Goal: Find specific page/section: Find specific page/section

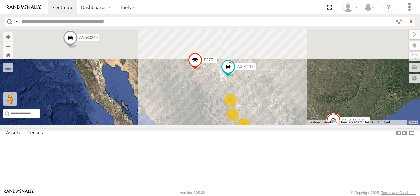
drag, startPoint x: 285, startPoint y: 65, endPoint x: 319, endPoint y: 150, distance: 91.1
click at [239, 121] on div "4" at bounding box center [232, 114] width 13 height 13
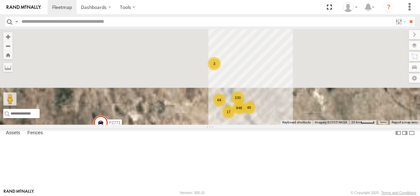
drag, startPoint x: 313, startPoint y: 122, endPoint x: 312, endPoint y: 157, distance: 34.7
click at [312, 125] on div "AN533249 015910001811580 F2771 AN539297 ZJ535914 ZJ531750 AN533926 948 100 64 4…" at bounding box center [210, 77] width 420 height 96
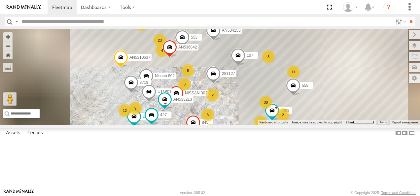
drag, startPoint x: 328, startPoint y: 108, endPoint x: 277, endPoint y: 84, distance: 56.1
click at [277, 84] on div "AN533249 015910001811580 F2771 AN539297 ZJ535914 ZJ531750 AN533926 3651 4077 35…" at bounding box center [210, 77] width 420 height 96
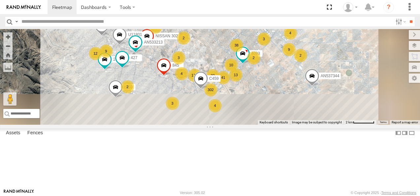
drag, startPoint x: 343, startPoint y: 138, endPoint x: 313, endPoint y: 81, distance: 64.8
click at [243, 52] on div "38" at bounding box center [236, 45] width 13 height 13
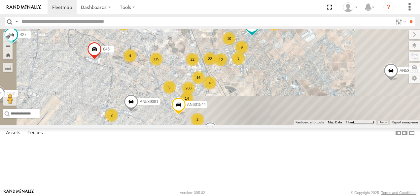
drag, startPoint x: 302, startPoint y: 109, endPoint x: 291, endPoint y: 78, distance: 32.8
click at [217, 65] on div "22" at bounding box center [209, 58] width 13 height 13
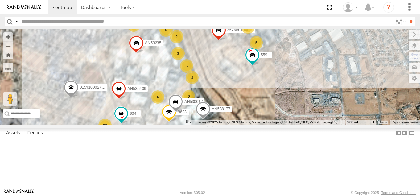
drag, startPoint x: 286, startPoint y: 82, endPoint x: 282, endPoint y: 92, distance: 11.4
click at [282, 92] on div "AN533249 015910001811580 F2771 AN539297 ZJ535914 ZJ531750 AN533926 3651 4077 35…" at bounding box center [210, 77] width 420 height 96
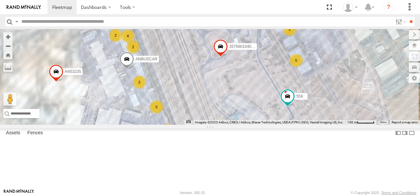
drag, startPoint x: 274, startPoint y: 67, endPoint x: 273, endPoint y: 76, distance: 8.6
click at [273, 76] on div "AN533249 015910001811580 F2771 AN539297 ZJ535914 ZJ531750 AN533926 3651 4077 35…" at bounding box center [210, 77] width 420 height 96
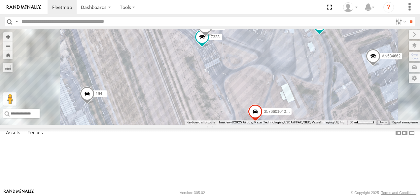
drag, startPoint x: 268, startPoint y: 68, endPoint x: 276, endPoint y: 117, distance: 49.6
click at [276, 117] on div "AN533249 015910001811580 F2771 AN539297 ZJ535914 ZJ531750 AN533926 3651 4077 35…" at bounding box center [210, 77] width 420 height 96
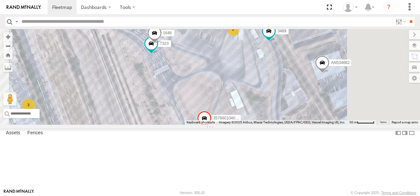
drag, startPoint x: 352, startPoint y: 85, endPoint x: 241, endPoint y: 73, distance: 111.9
click at [250, 76] on div "AN533249 015910001811580 F2771 AN539297 ZJ535914 ZJ531750 AN533926 3651 4077 35…" at bounding box center [210, 77] width 420 height 96
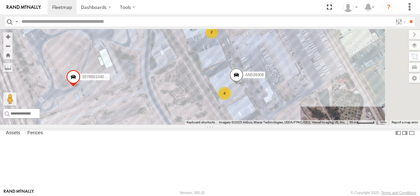
drag, startPoint x: 266, startPoint y: 84, endPoint x: 248, endPoint y: 76, distance: 20.5
click at [248, 76] on div "AN533249 015910001811580 F2771 AN539297 ZJ535914 ZJ531750 AN533926 3651 4077 35…" at bounding box center [210, 77] width 420 height 96
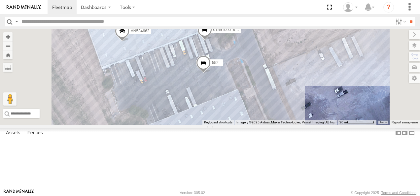
drag, startPoint x: 292, startPoint y: 73, endPoint x: 285, endPoint y: 117, distance: 44.4
click at [285, 117] on div "AN533249 015910001811580 F2771 AN539297 ZJ535914 ZJ531750 AN533926 3651 4077 35…" at bounding box center [210, 77] width 420 height 96
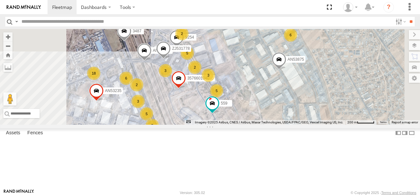
drag, startPoint x: 318, startPoint y: 80, endPoint x: 324, endPoint y: 96, distance: 17.4
click at [324, 96] on div "AN533249 015910001811580 F2771 AN539297 ZJ535914 ZJ531750 AN533926 3651 4077 35…" at bounding box center [210, 77] width 420 height 96
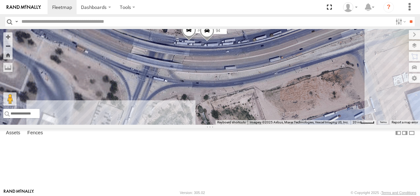
drag, startPoint x: 259, startPoint y: 75, endPoint x: 293, endPoint y: 110, distance: 48.8
click at [293, 110] on div "AN533249 015910001811580 F2771 AN539297 ZJ535914 ZJ531750 AN533926 3651 4077 35…" at bounding box center [210, 77] width 420 height 96
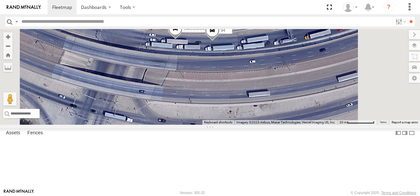
click at [43, 23] on input "text" at bounding box center [206, 22] width 374 height 10
type input "***"
click at [407, 17] on input "**" at bounding box center [411, 22] width 8 height 10
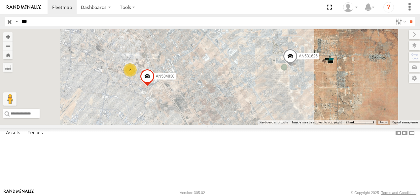
click at [0, 0] on div at bounding box center [0, 0] width 0 height 0
click at [0, 0] on div "FLEX NORTE" at bounding box center [0, 0] width 0 height 0
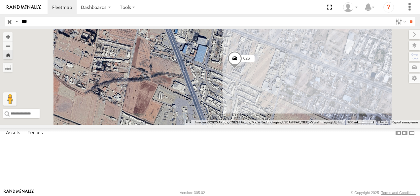
drag, startPoint x: 336, startPoint y: 121, endPoint x: 317, endPoint y: 118, distance: 19.8
click at [318, 120] on div "626" at bounding box center [210, 77] width 420 height 96
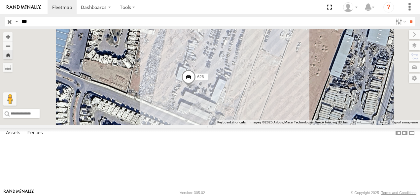
drag, startPoint x: 290, startPoint y: 96, endPoint x: 314, endPoint y: 118, distance: 32.5
click at [314, 118] on div "626" at bounding box center [210, 77] width 420 height 96
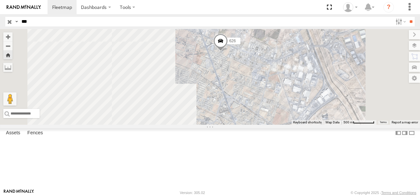
drag, startPoint x: 318, startPoint y: 128, endPoint x: 311, endPoint y: 94, distance: 34.0
click at [311, 94] on div "626" at bounding box center [210, 77] width 420 height 96
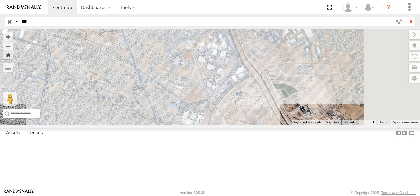
drag, startPoint x: 345, startPoint y: 109, endPoint x: 240, endPoint y: 87, distance: 107.0
click at [249, 87] on div "626" at bounding box center [210, 77] width 420 height 96
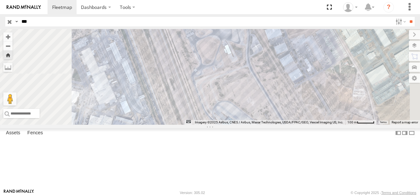
drag, startPoint x: 309, startPoint y: 69, endPoint x: 295, endPoint y: 133, distance: 65.6
click at [295, 125] on div "626" at bounding box center [210, 77] width 420 height 96
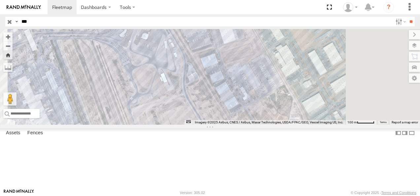
drag, startPoint x: 326, startPoint y: 98, endPoint x: 258, endPoint y: 104, distance: 68.2
click at [258, 104] on div "626" at bounding box center [210, 77] width 420 height 96
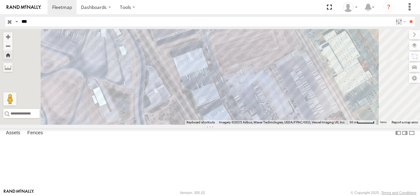
drag, startPoint x: 309, startPoint y: 79, endPoint x: 318, endPoint y: 98, distance: 21.9
click at [318, 98] on div "626" at bounding box center [210, 77] width 420 height 96
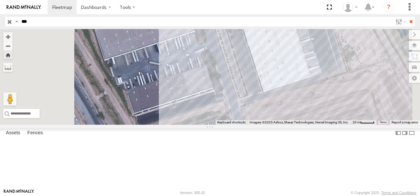
drag, startPoint x: 289, startPoint y: 90, endPoint x: 322, endPoint y: 153, distance: 70.9
click at [322, 125] on div "626" at bounding box center [210, 77] width 420 height 96
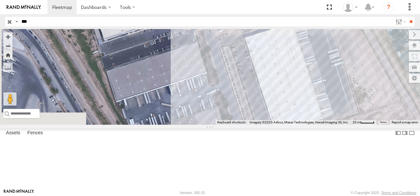
drag, startPoint x: 314, startPoint y: 111, endPoint x: 333, endPoint y: 157, distance: 50.1
click at [333, 125] on div "626" at bounding box center [210, 77] width 420 height 96
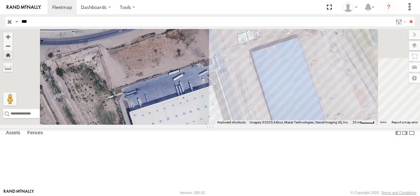
drag, startPoint x: 333, startPoint y: 130, endPoint x: 339, endPoint y: 162, distance: 32.2
click at [339, 125] on div "626" at bounding box center [210, 77] width 420 height 96
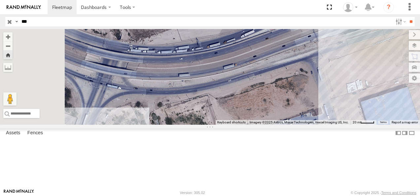
drag, startPoint x: 313, startPoint y: 116, endPoint x: 418, endPoint y: 132, distance: 106.0
click at [418, 125] on div "626" at bounding box center [210, 77] width 420 height 96
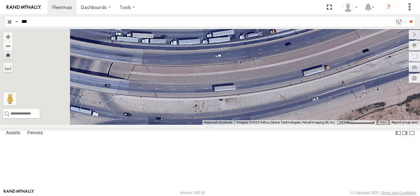
drag, startPoint x: 251, startPoint y: 114, endPoint x: 290, endPoint y: 143, distance: 48.1
click at [289, 125] on div "626" at bounding box center [210, 77] width 420 height 96
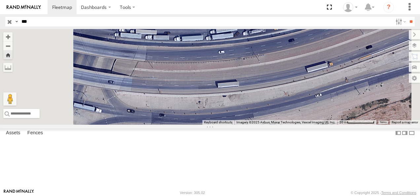
click at [37, 23] on input "***" at bounding box center [206, 22] width 374 height 10
click at [9, 23] on input "button" at bounding box center [9, 22] width 9 height 10
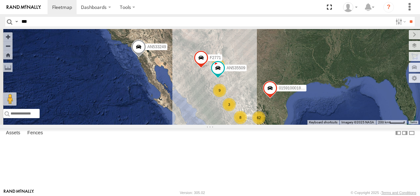
drag, startPoint x: 325, startPoint y: 97, endPoint x: 306, endPoint y: 121, distance: 30.5
click at [318, 125] on div "1181 11 62 5 9 3 4 3 8 AN533249 015910001811580 F2771 AN535509" at bounding box center [210, 77] width 420 height 96
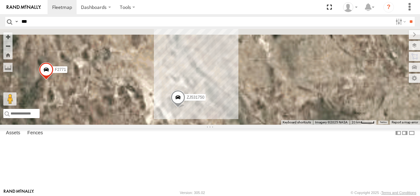
drag, startPoint x: 300, startPoint y: 62, endPoint x: 289, endPoint y: 168, distance: 106.2
click at [289, 125] on div "AN533249 015910001811580 F2771 AN535509 015910001845018 AN533926 AN537374 ZJ531…" at bounding box center [210, 77] width 420 height 96
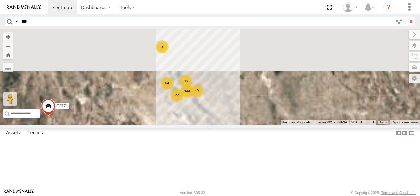
drag, startPoint x: 269, startPoint y: 125, endPoint x: 282, endPoint y: 153, distance: 31.3
click at [282, 125] on div "AN533249 015910001811580 F2771 AN535509 015910001845018 AN533926 AN537374 ZJ531…" at bounding box center [210, 77] width 420 height 96
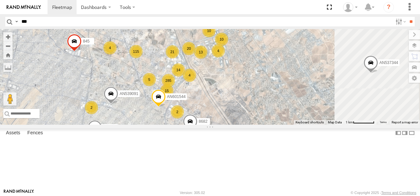
drag, startPoint x: 316, startPoint y: 98, endPoint x: 290, endPoint y: 126, distance: 38.3
click at [290, 125] on div "AN533249 015910001811580 F2771 AN535509 015910001845018 AN533926 AN537374 ZJ531…" at bounding box center [210, 77] width 420 height 96
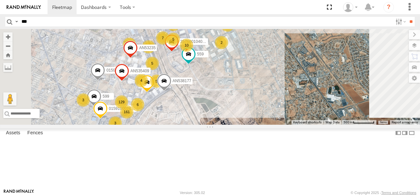
drag, startPoint x: 309, startPoint y: 87, endPoint x: 294, endPoint y: 118, distance: 34.0
click at [296, 117] on div "AN533249 015910001811580 F2771 AN535509 015910001845018 AN533926 AN537374 ZJ531…" at bounding box center [210, 77] width 420 height 96
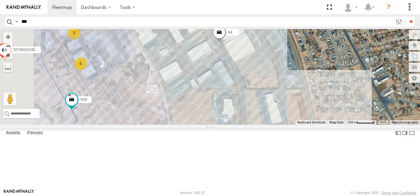
drag, startPoint x: 286, startPoint y: 85, endPoint x: 272, endPoint y: 120, distance: 37.5
click at [274, 119] on div "AN533249 015910001811580 F2771 AN535509 015910001845018 AN533926 AN537374 ZJ531…" at bounding box center [210, 77] width 420 height 96
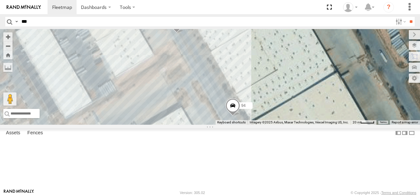
drag, startPoint x: 290, startPoint y: 84, endPoint x: 285, endPoint y: 166, distance: 83.0
click at [285, 125] on div "AN533249 015910001811580 F2771 AN535509 015910001845018 AN533926 AN537374 ZJ531…" at bounding box center [210, 77] width 420 height 96
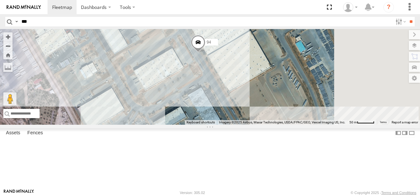
drag, startPoint x: 275, startPoint y: 138, endPoint x: 261, endPoint y: 81, distance: 58.3
click at [261, 81] on div "AN533249 015910001811580 F2771 AN535509 015910001845018 AN533926 AN537374 ZJ531…" at bounding box center [210, 77] width 420 height 96
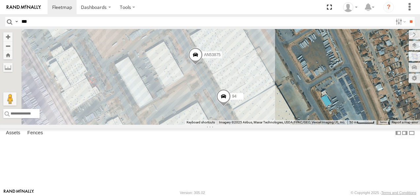
drag, startPoint x: 254, startPoint y: 98, endPoint x: 282, endPoint y: 156, distance: 64.4
click at [282, 125] on div "AN533249 015910001811580 F2771 AN535509 015910001845018 AN533926 AN537374 ZJ531…" at bounding box center [210, 77] width 420 height 96
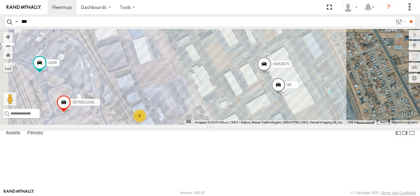
drag, startPoint x: 281, startPoint y: 140, endPoint x: 346, endPoint y: 124, distance: 67.7
click at [346, 124] on div "AN533249 015910001811580 F2771 AN535509 015910001845018 AN533926 AN537374 ZJ531…" at bounding box center [210, 77] width 420 height 96
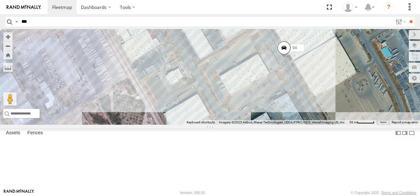
drag, startPoint x: 342, startPoint y: 125, endPoint x: 318, endPoint y: 97, distance: 37.5
click at [318, 97] on div "AN533249 015910001811580 F2771 AN535509 015910001845018 AN533926 AN537374 ZJ531…" at bounding box center [210, 77] width 420 height 96
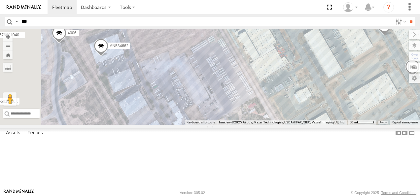
drag, startPoint x: 269, startPoint y: 108, endPoint x: 394, endPoint y: 125, distance: 126.1
click at [394, 125] on div "AN533249 015910001811580 F2771 AN535509 015910001845018 AN533926 AN537374 ZJ531…" at bounding box center [210, 77] width 420 height 96
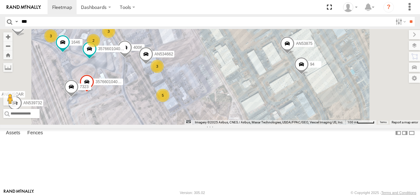
drag, startPoint x: 339, startPoint y: 106, endPoint x: 312, endPoint y: 99, distance: 27.5
click at [312, 99] on div "AN533249 015910001811580 F2771 AN535509 015910001845018 AN533926 AN537374 ZJ531…" at bounding box center [210, 77] width 420 height 96
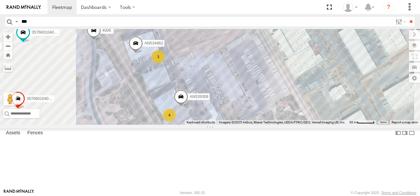
drag, startPoint x: 227, startPoint y: 92, endPoint x: 242, endPoint y: 89, distance: 15.2
click at [165, 63] on div "3" at bounding box center [158, 56] width 13 height 13
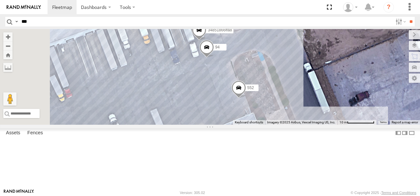
drag, startPoint x: 244, startPoint y: 90, endPoint x: 316, endPoint y: 101, distance: 72.2
click at [316, 101] on div "AN533249 015910001811580 F2771 AN535509 015910001845018 AN533926 AN537374 ZJ531…" at bounding box center [210, 77] width 420 height 96
